Goal: Task Accomplishment & Management: Manage account settings

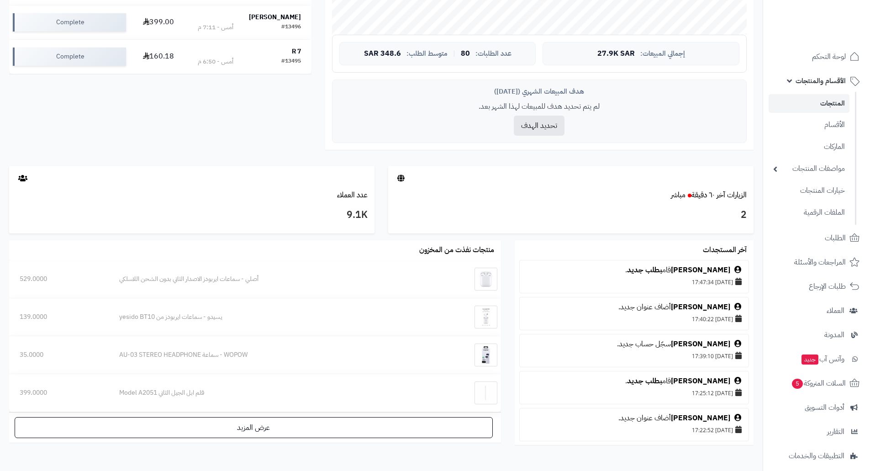
scroll to position [79, 0]
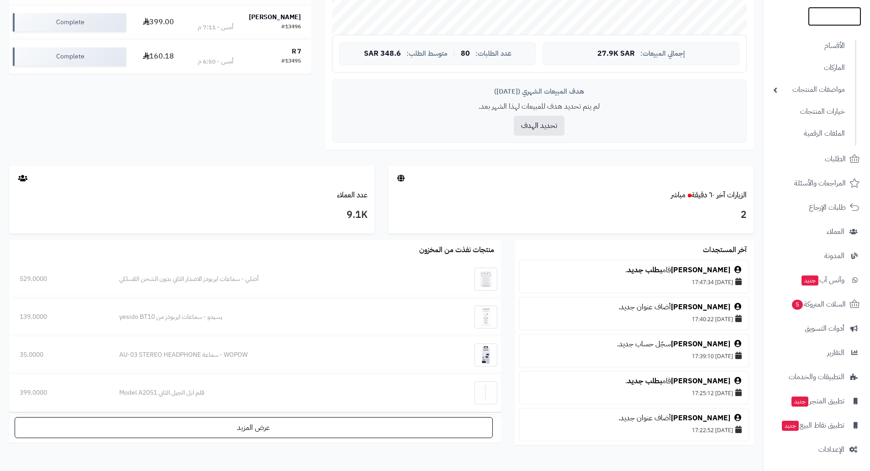
click at [831, 16] on img at bounding box center [834, 23] width 53 height 19
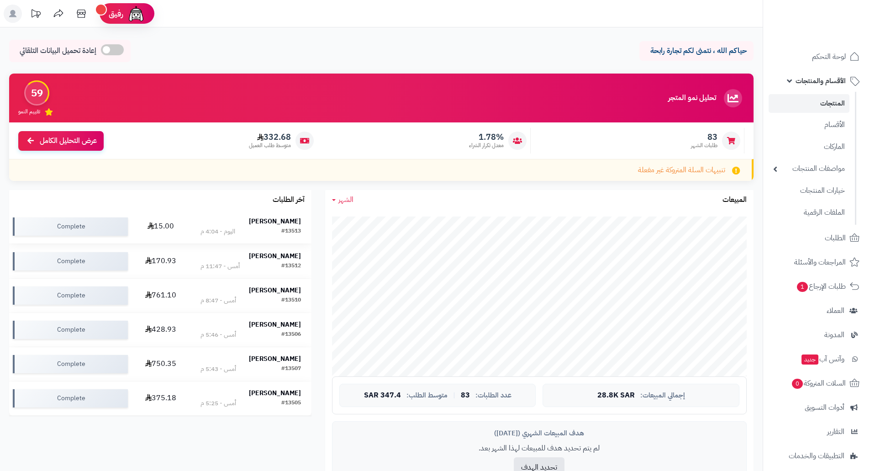
click at [287, 221] on strong "[PERSON_NAME]" at bounding box center [275, 221] width 52 height 10
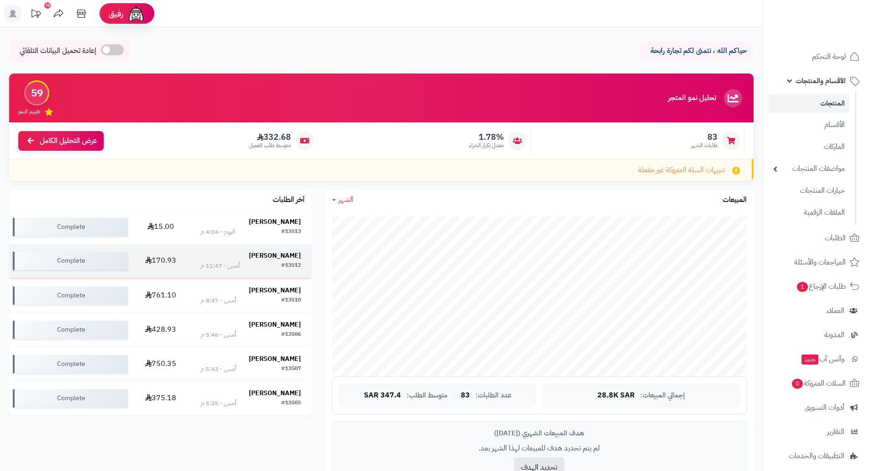
click at [286, 254] on strong "احمد العتموني" at bounding box center [275, 256] width 52 height 10
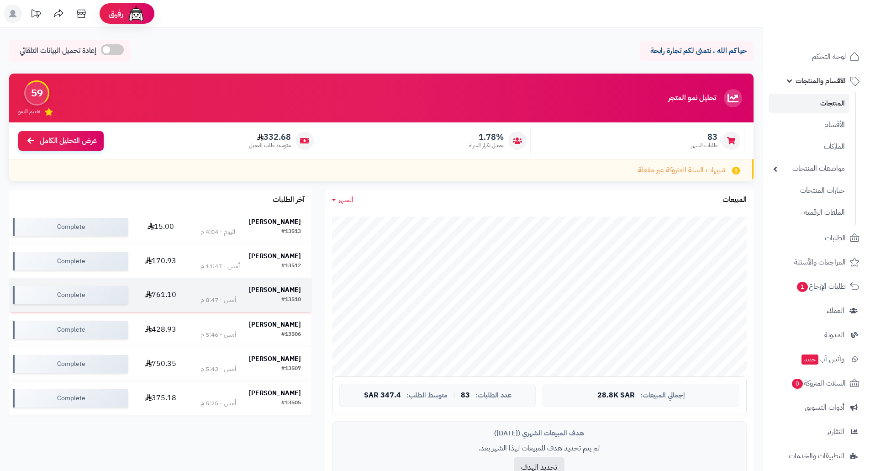
click at [286, 292] on strong "[PERSON_NAME]" at bounding box center [275, 290] width 52 height 10
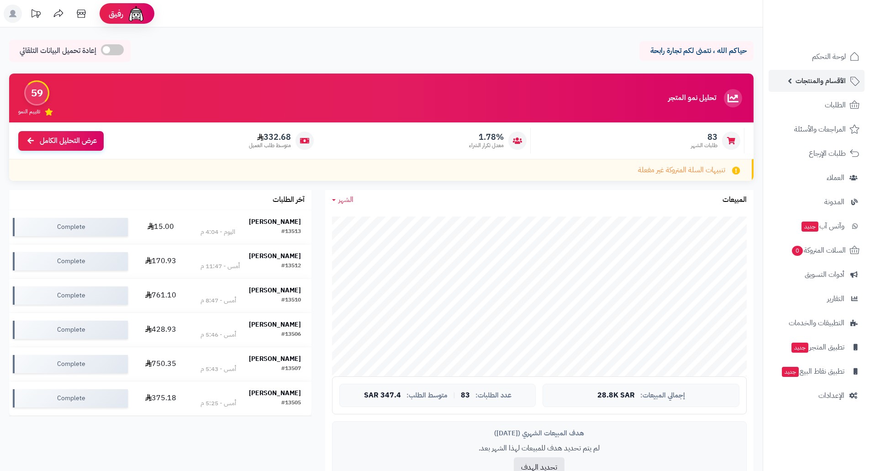
click at [817, 82] on span "الأقسام والمنتجات" at bounding box center [820, 80] width 50 height 13
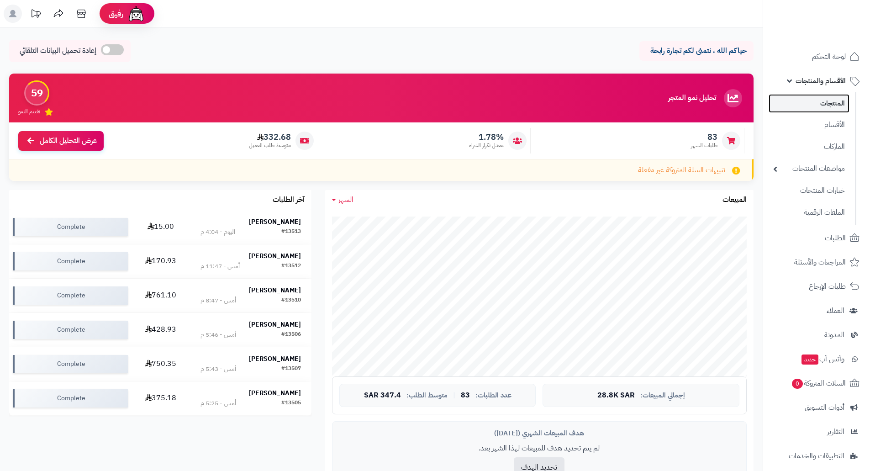
click at [827, 104] on link "المنتجات" at bounding box center [808, 103] width 81 height 19
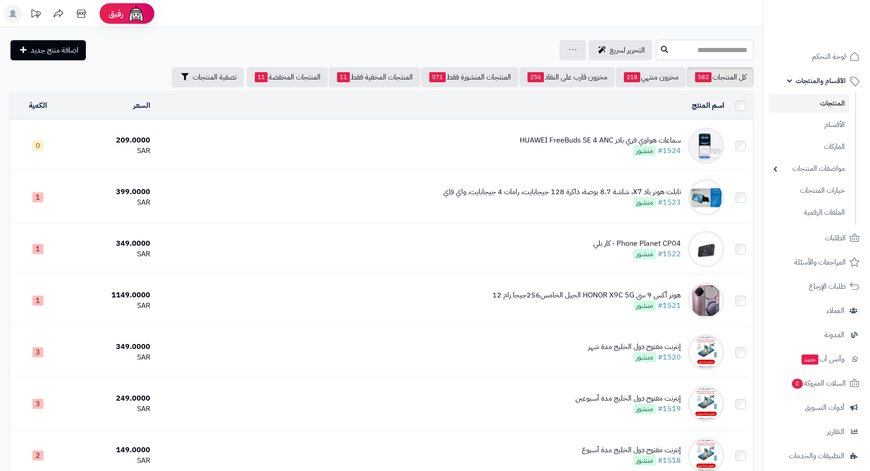
click at [733, 52] on input "text" at bounding box center [705, 50] width 98 height 21
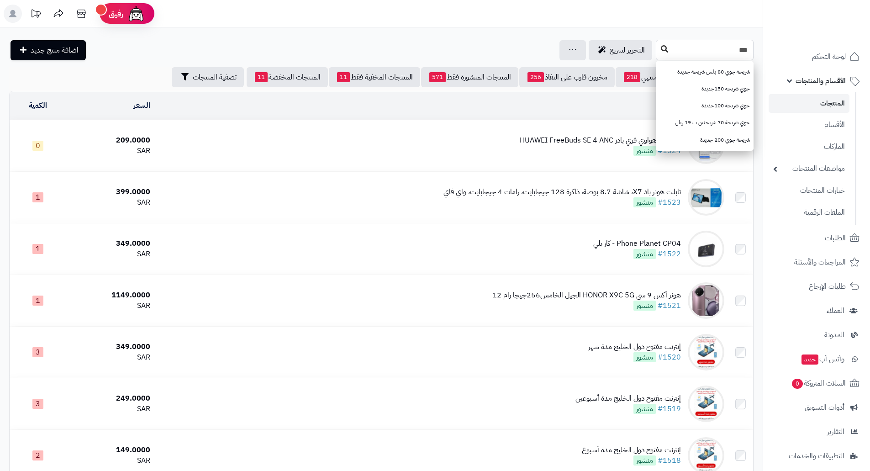
type input "***"
click at [661, 50] on icon at bounding box center [664, 48] width 7 height 7
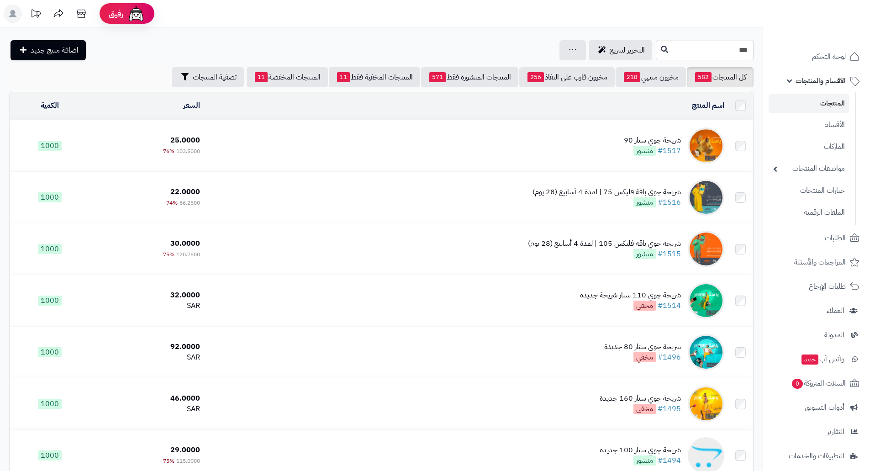
click at [662, 138] on div "شريحة جوي ستار 90" at bounding box center [652, 140] width 57 height 11
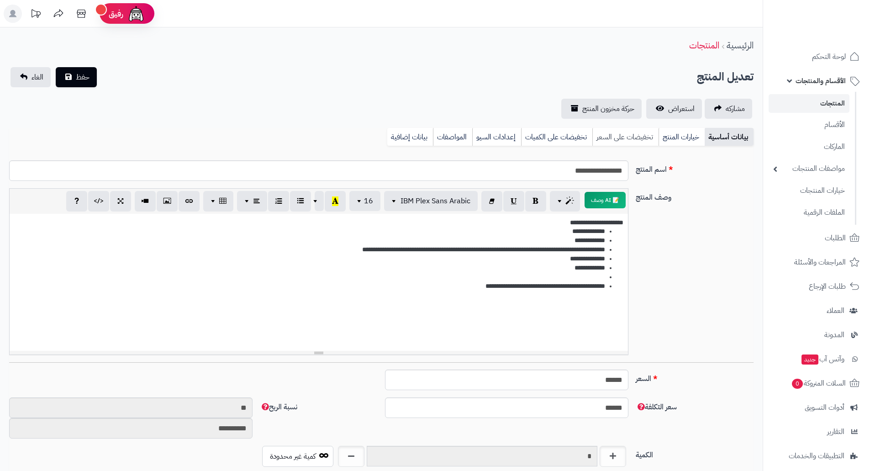
click at [646, 138] on link "تخفيضات على السعر" at bounding box center [625, 137] width 66 height 18
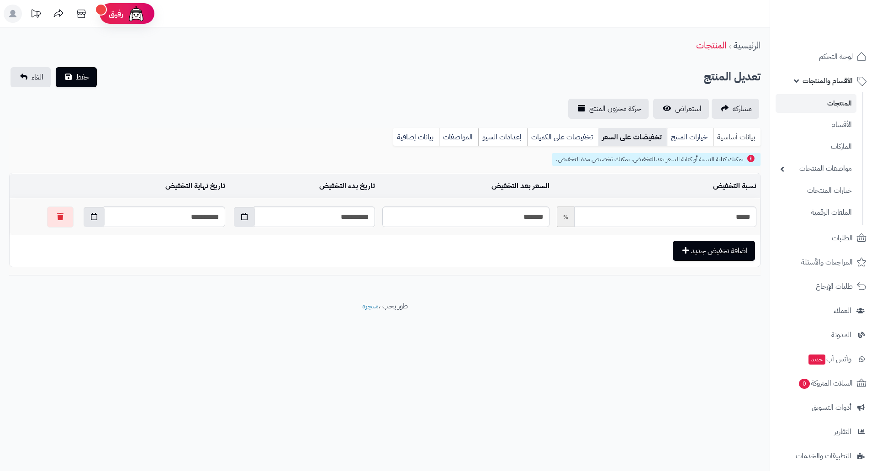
click at [749, 134] on link "بيانات أساسية" at bounding box center [736, 137] width 47 height 18
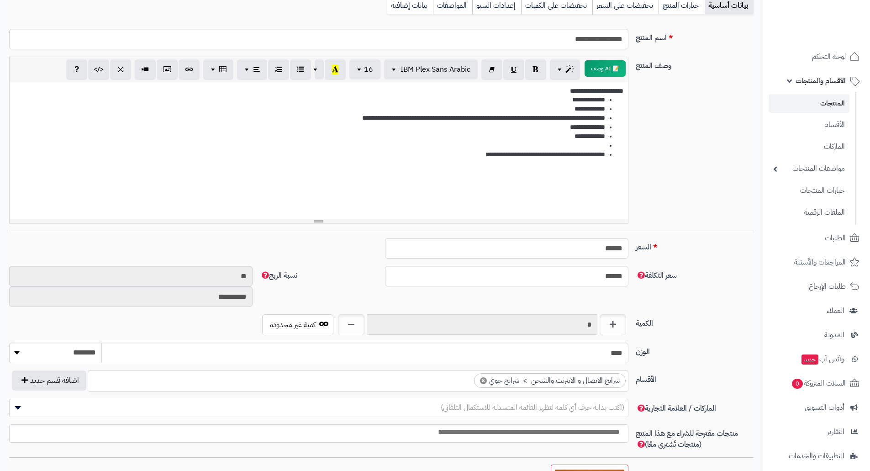
scroll to position [86, 0]
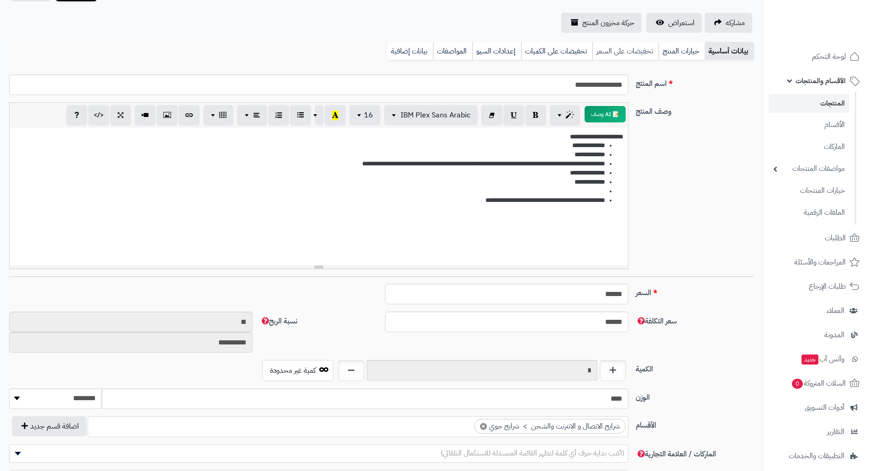
click at [640, 52] on link "تخفيضات على السعر" at bounding box center [625, 51] width 66 height 18
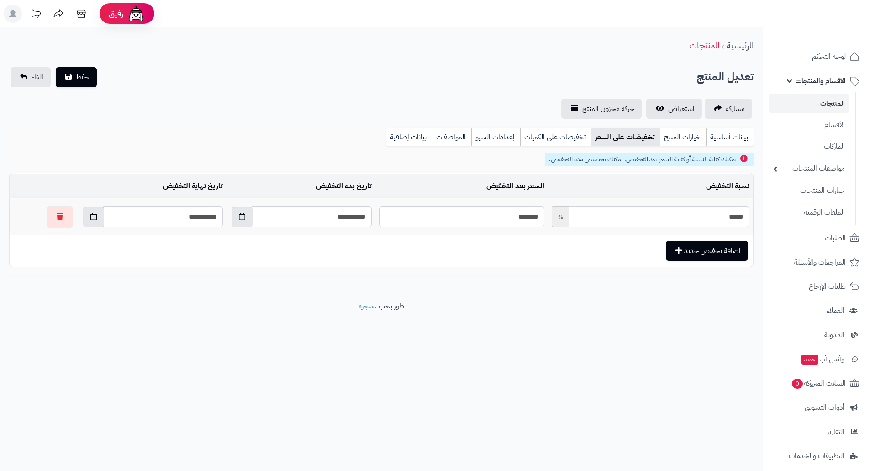
scroll to position [0, 0]
click at [748, 137] on link "بيانات أساسية" at bounding box center [736, 137] width 47 height 18
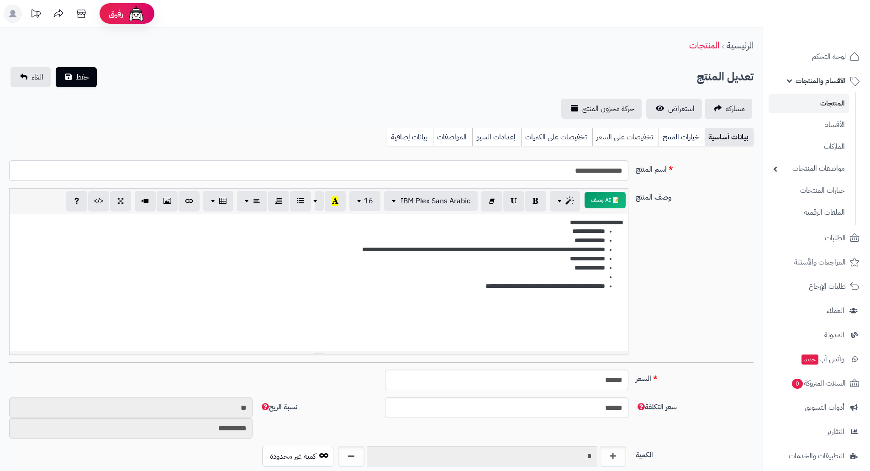
click at [631, 136] on link "تخفيضات على السعر" at bounding box center [625, 137] width 66 height 18
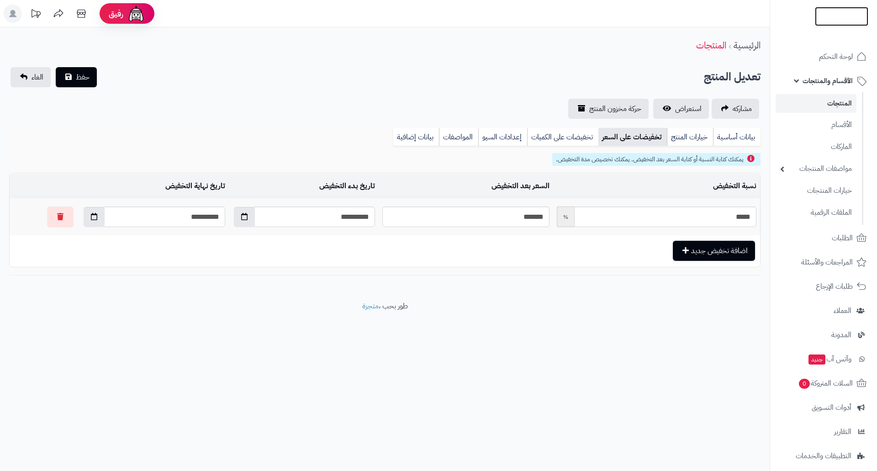
click at [841, 12] on img at bounding box center [841, 16] width 53 height 19
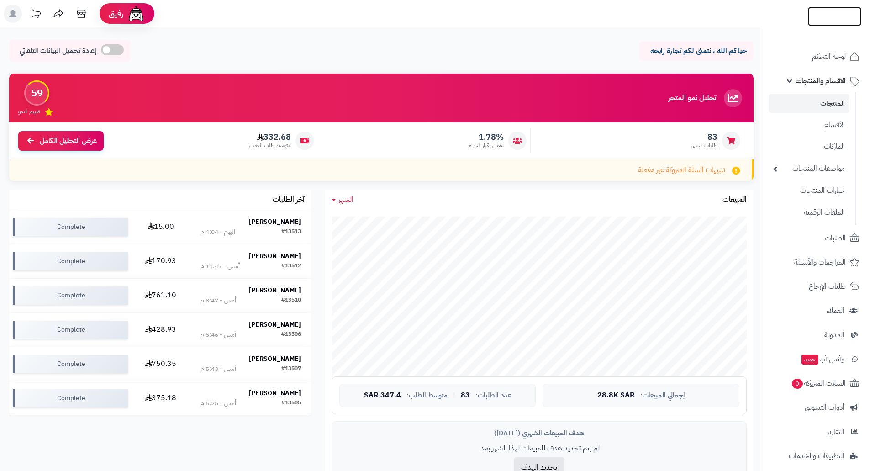
click at [829, 26] on img at bounding box center [834, 35] width 53 height 19
